Goal: Task Accomplishment & Management: Manage account settings

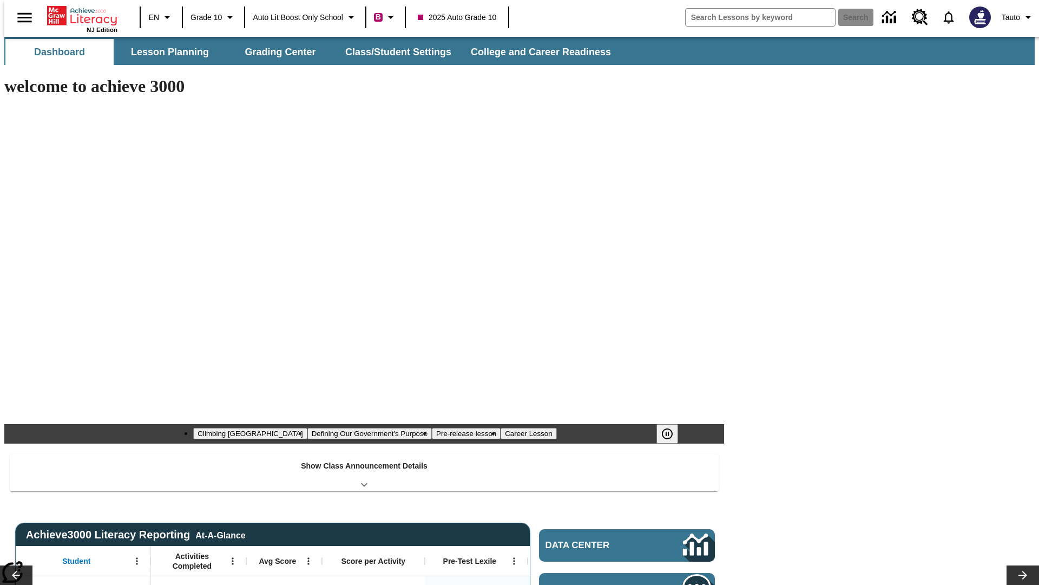
type input "-1"
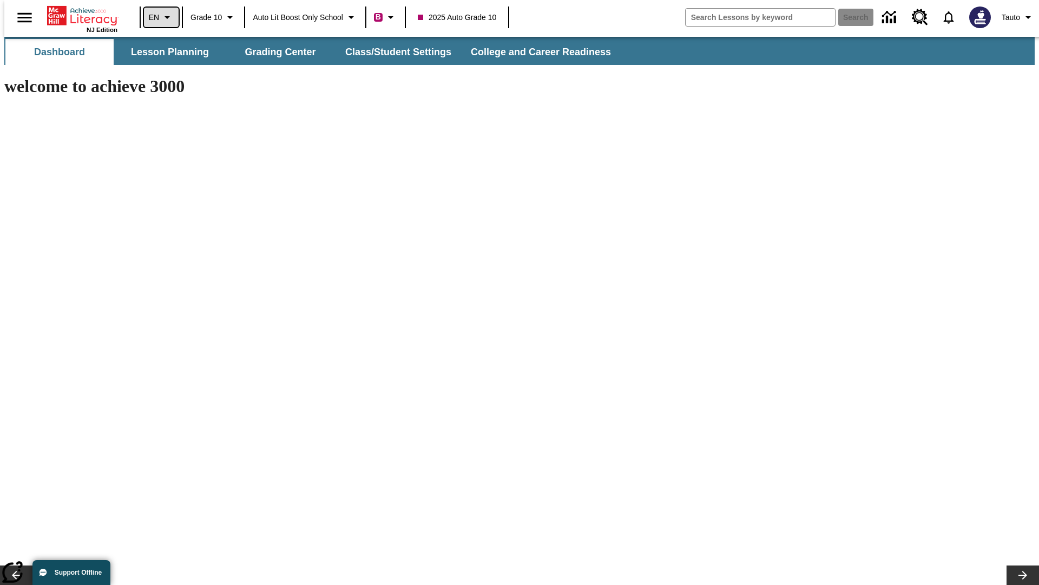
click at [161, 17] on icon "Language: EN, Select a language" at bounding box center [167, 17] width 13 height 13
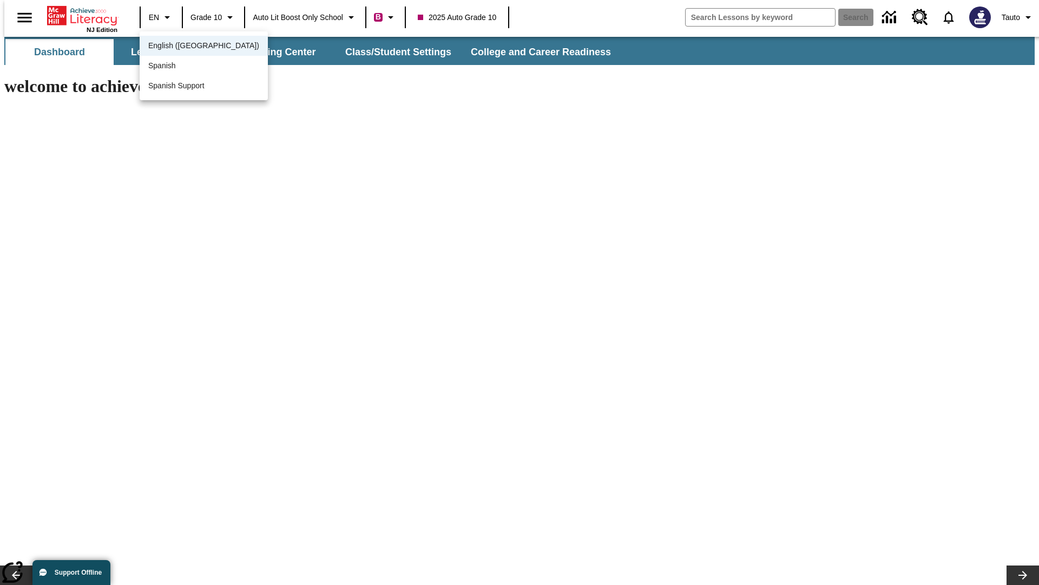
click at [180, 47] on span "English ([GEOGRAPHIC_DATA])" at bounding box center [203, 45] width 111 height 11
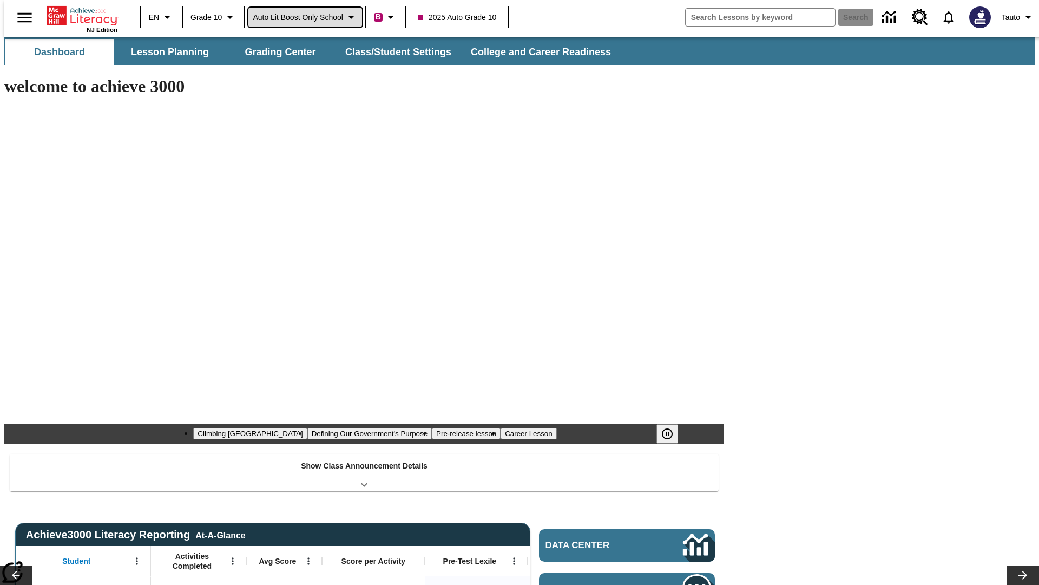
click at [305, 17] on span "Auto Lit Boost only School" at bounding box center [298, 17] width 90 height 11
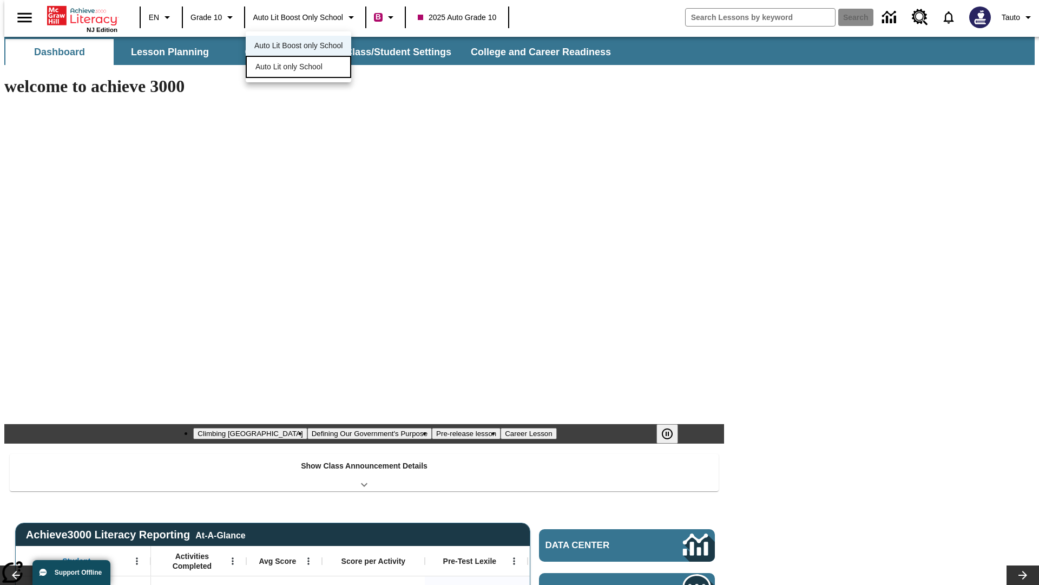
click at [290, 68] on span "Auto Lit only School" at bounding box center [289, 66] width 67 height 11
